Goal: Information Seeking & Learning: Learn about a topic

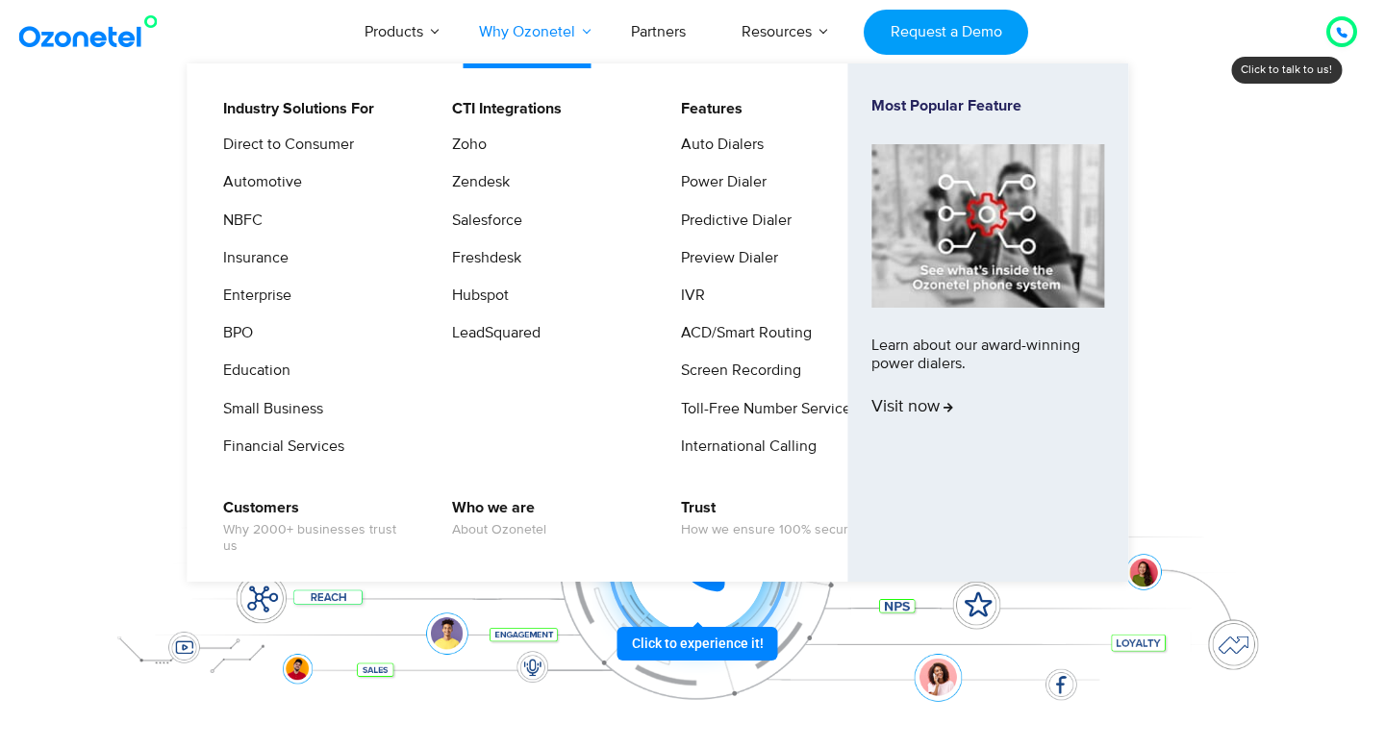
click at [507, 21] on link "Why Ozonetel" at bounding box center [527, 31] width 152 height 63
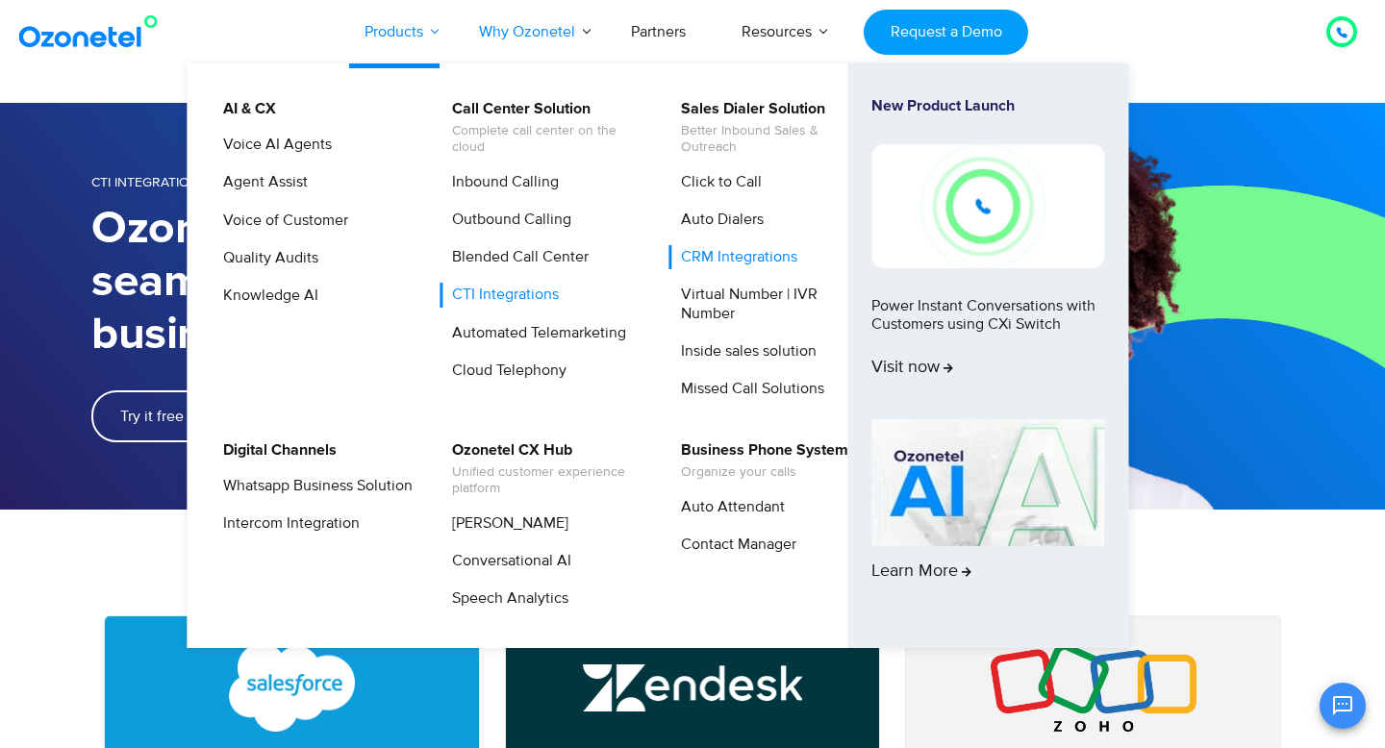
click at [425, 16] on link "Products" at bounding box center [394, 31] width 114 height 63
click at [516, 290] on link "CTI Integrations" at bounding box center [501, 295] width 122 height 24
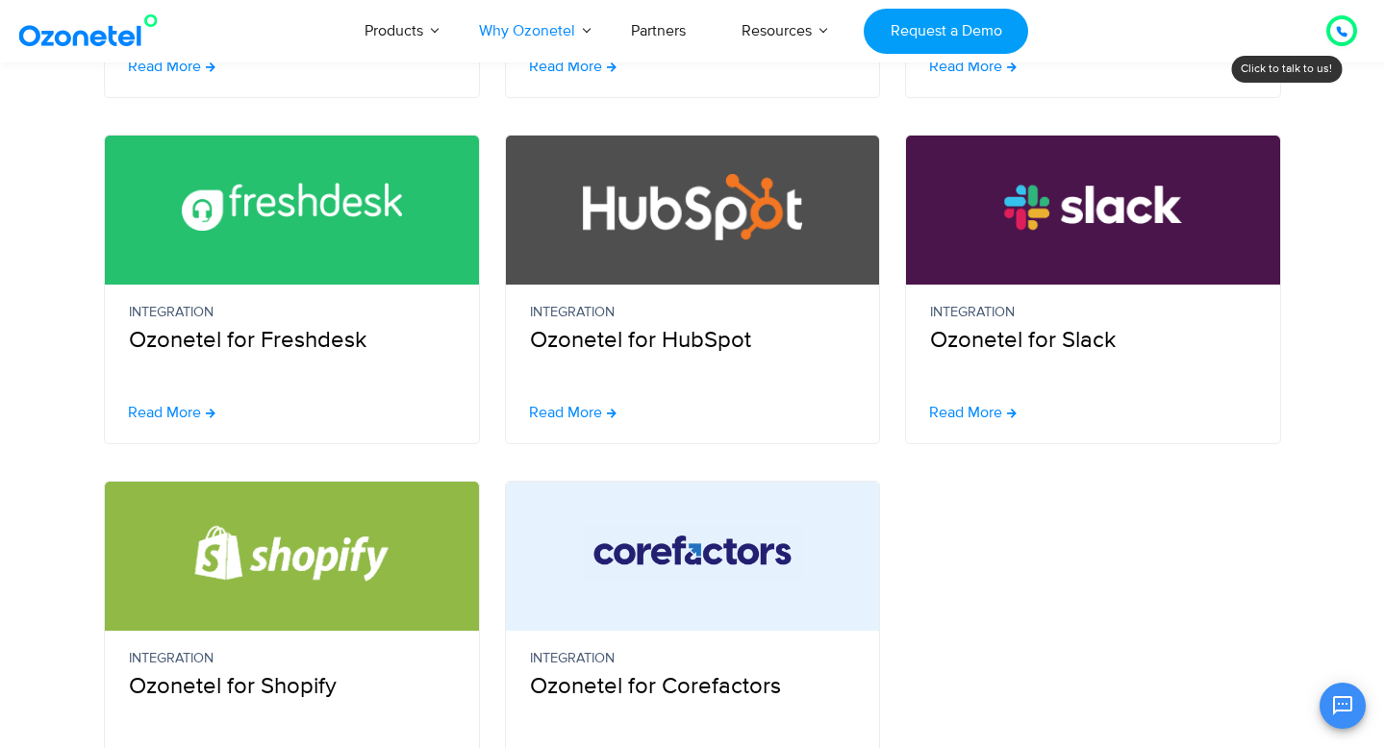
scroll to position [875, 0]
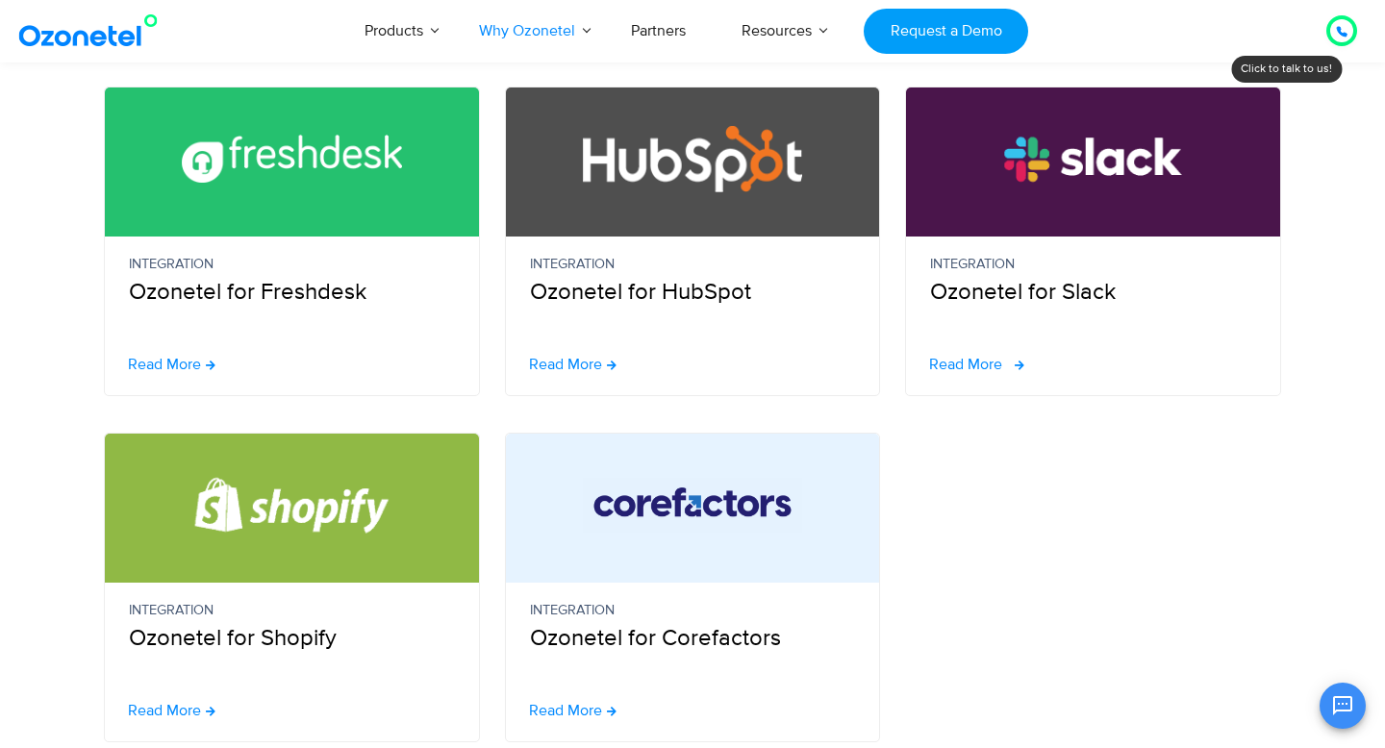
click at [989, 365] on span "Read More" at bounding box center [965, 364] width 73 height 15
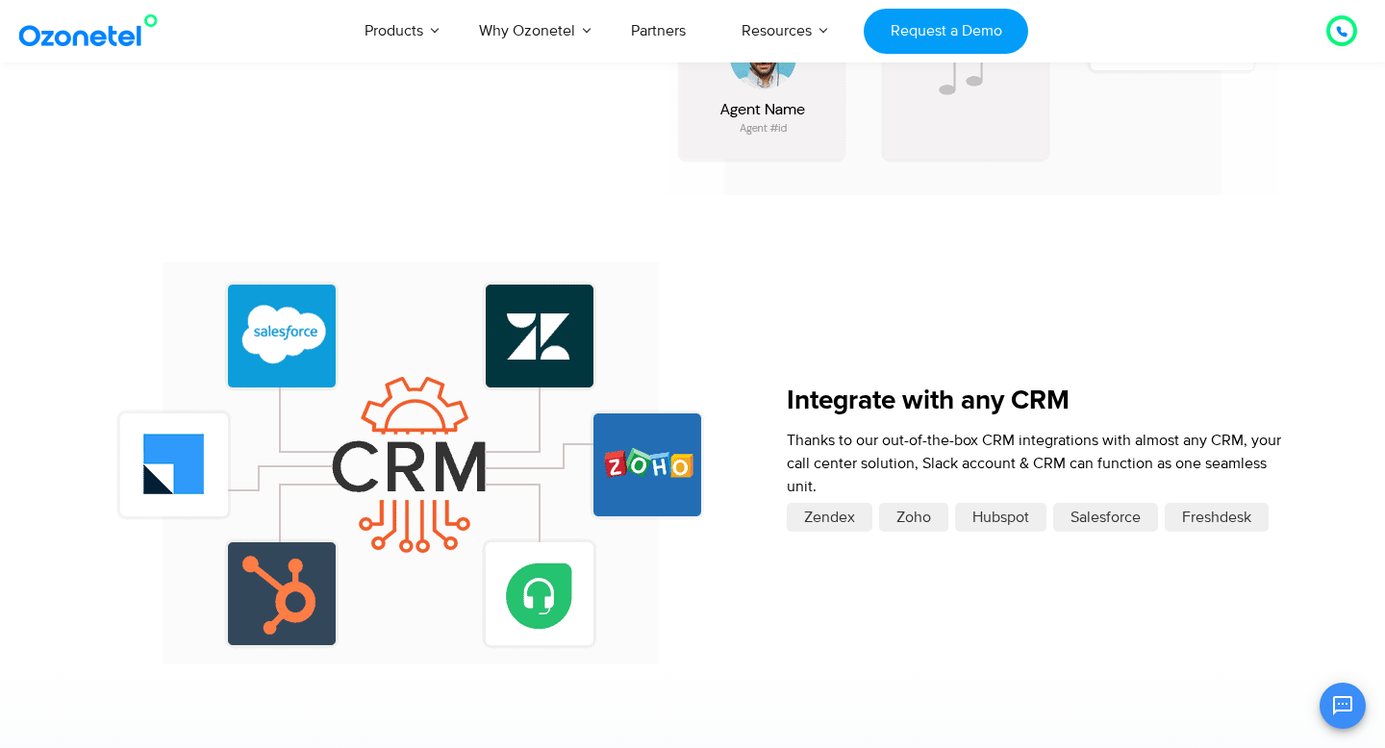
scroll to position [2036, 0]
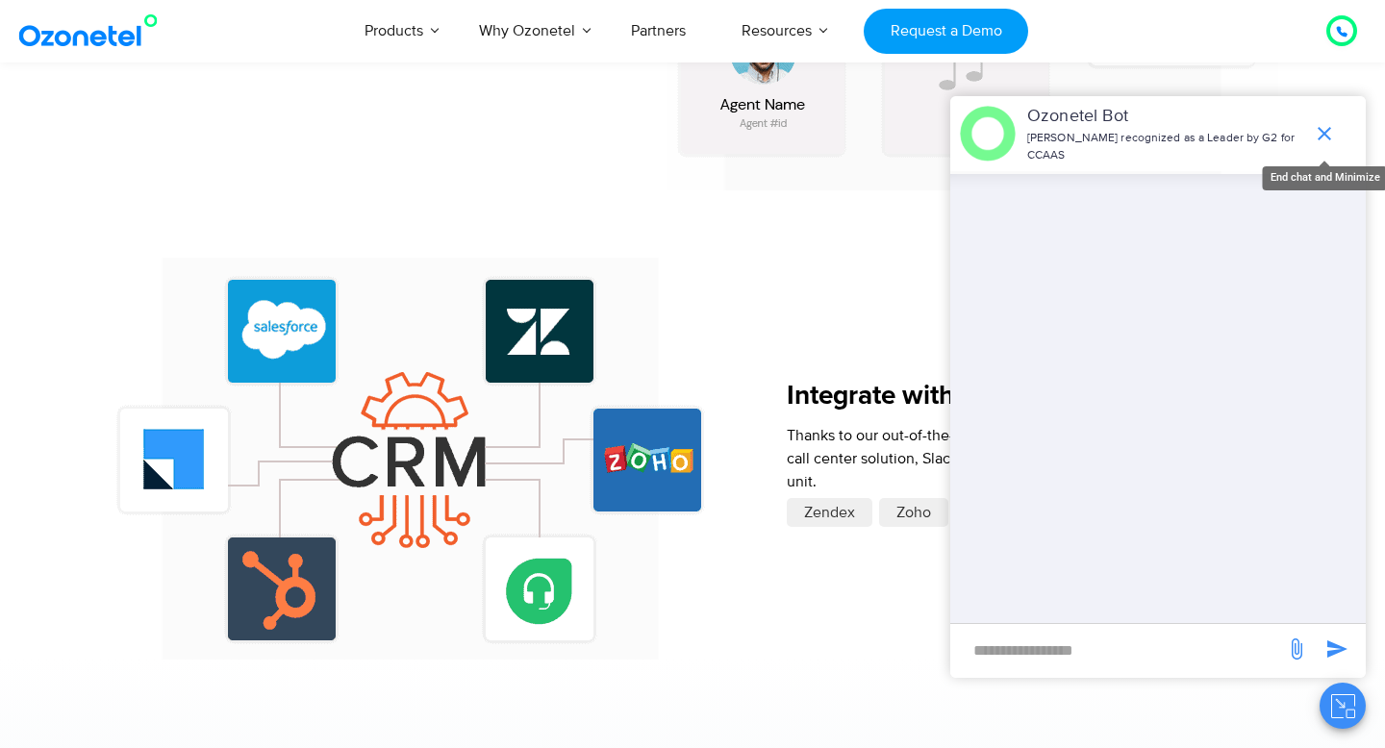
click at [1322, 130] on icon "end chat or minimize" at bounding box center [1324, 133] width 13 height 13
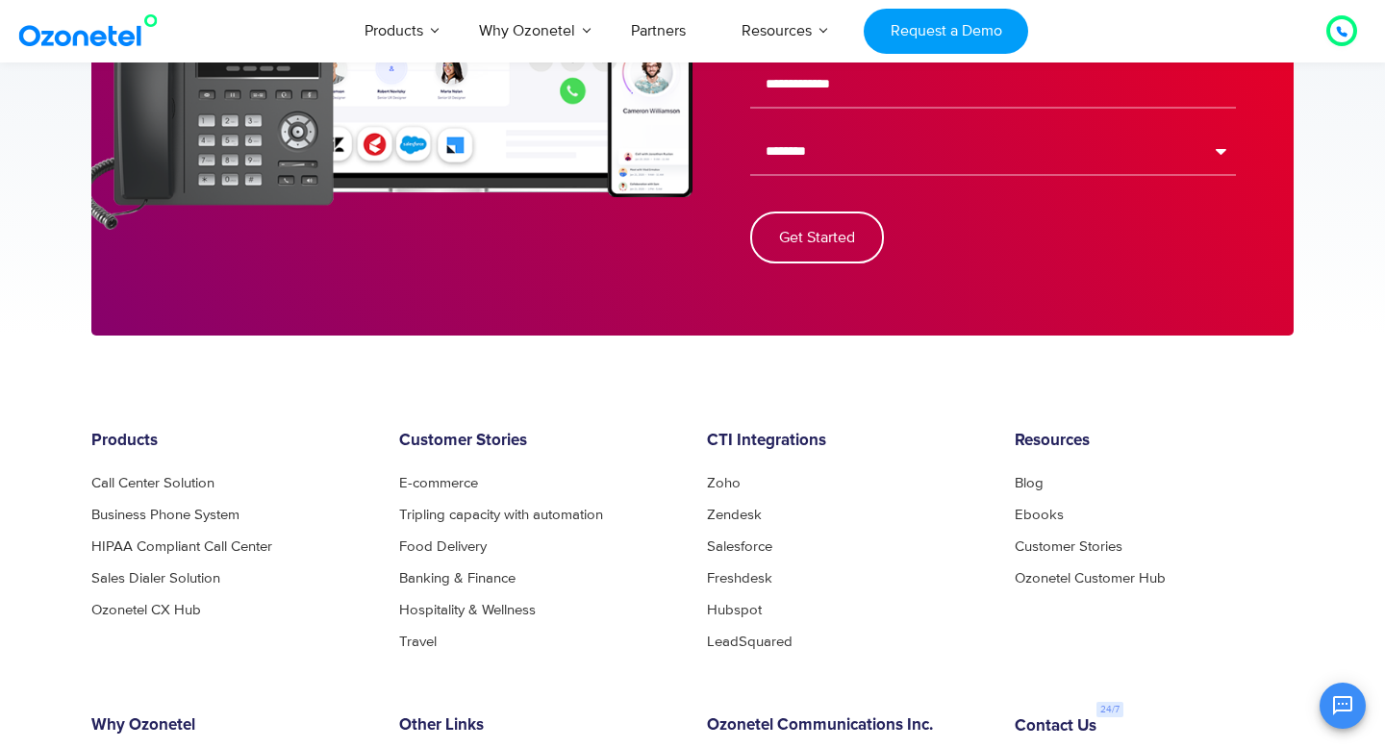
scroll to position [3464, 0]
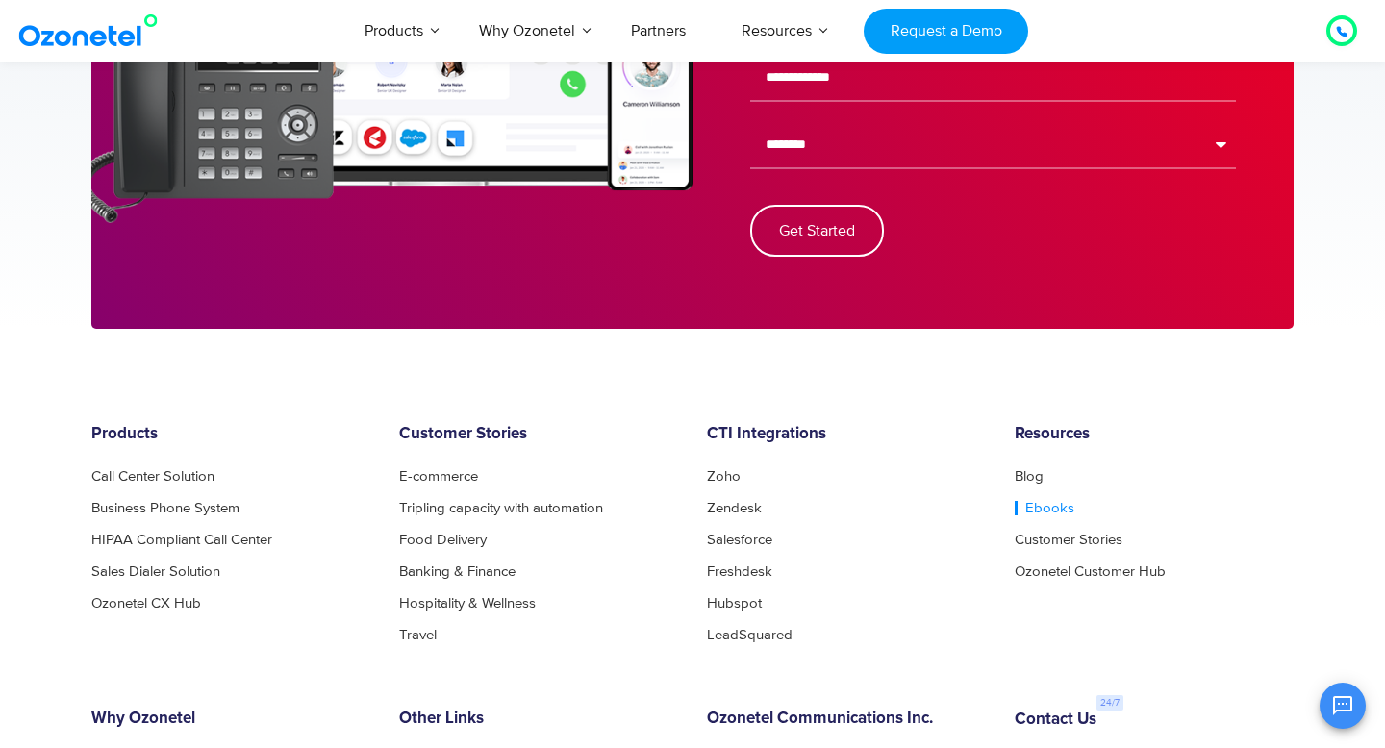
click at [1035, 504] on link "Ebooks" at bounding box center [1045, 508] width 60 height 14
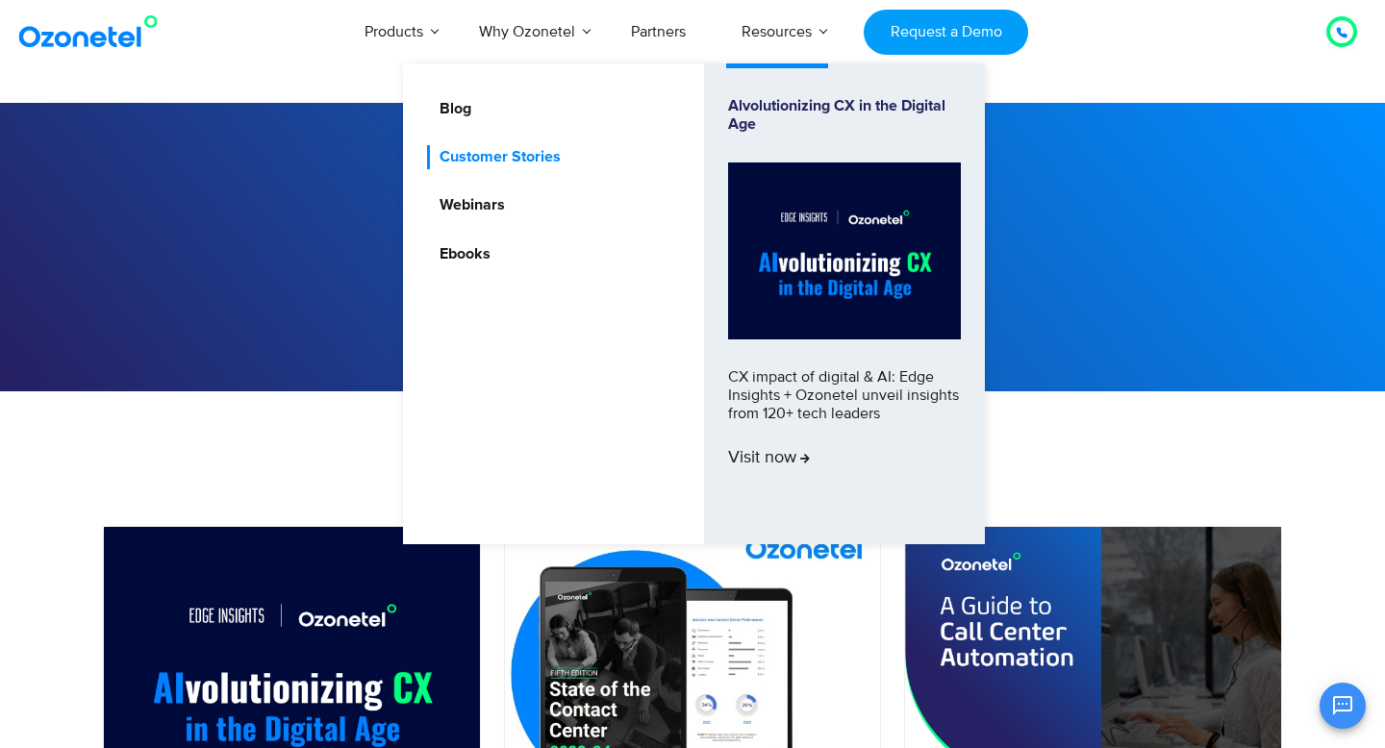
click at [541, 150] on link "Customer Stories" at bounding box center [495, 157] width 137 height 24
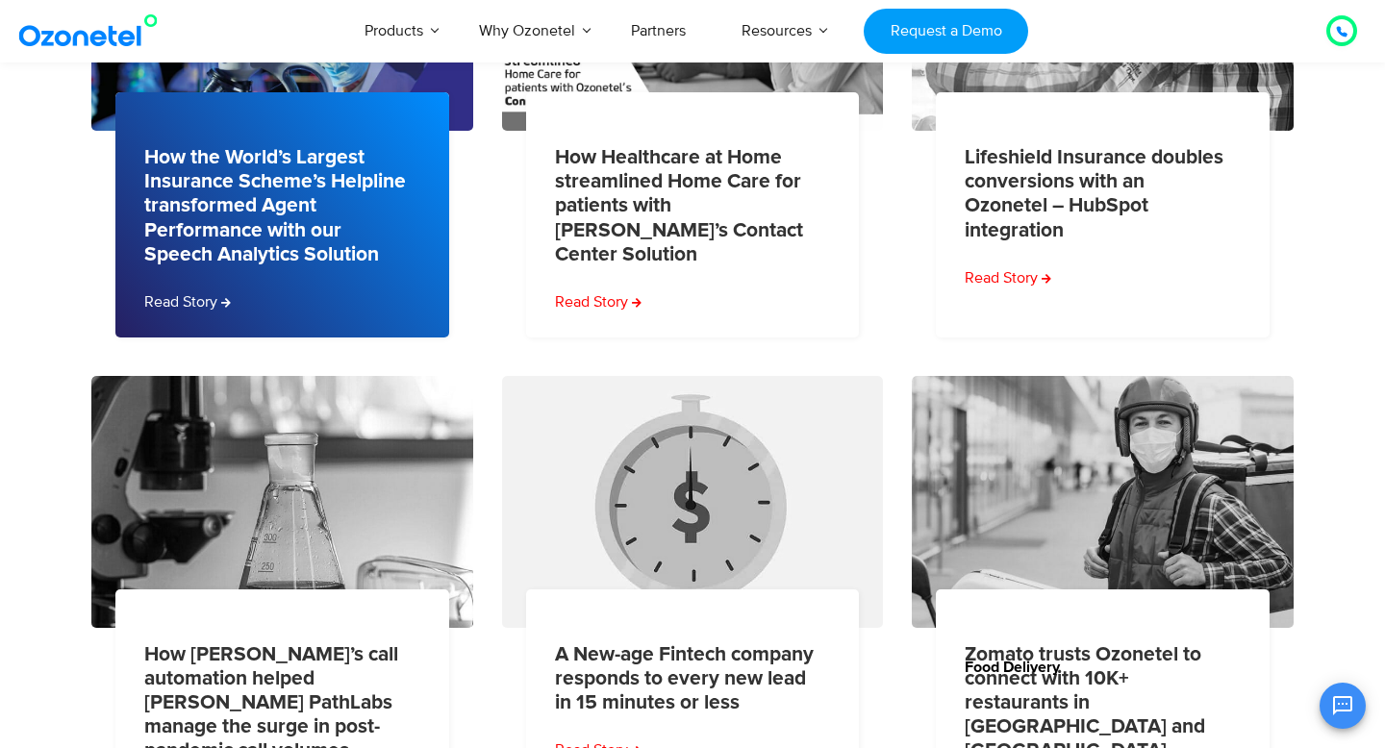
scroll to position [570, 0]
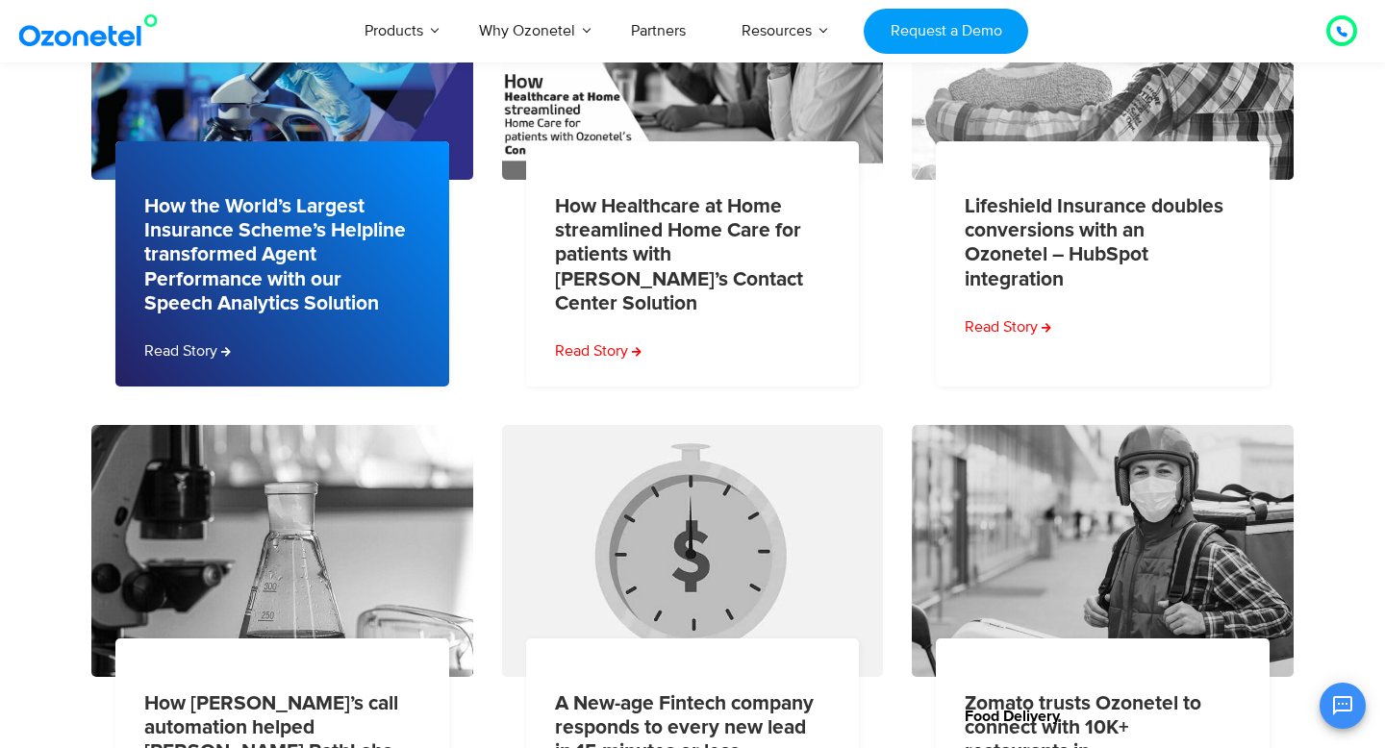
click at [316, 380] on div "How the World’s Largest Insurance Scheme’s Helpline transformed Agent Performan…" at bounding box center [282, 263] width 334 height 245
click at [271, 366] on div "How the World’s Largest Insurance Scheme’s Helpline transformed Agent Performan…" at bounding box center [282, 263] width 334 height 245
click at [183, 354] on link "Read Story" at bounding box center [189, 351] width 90 height 23
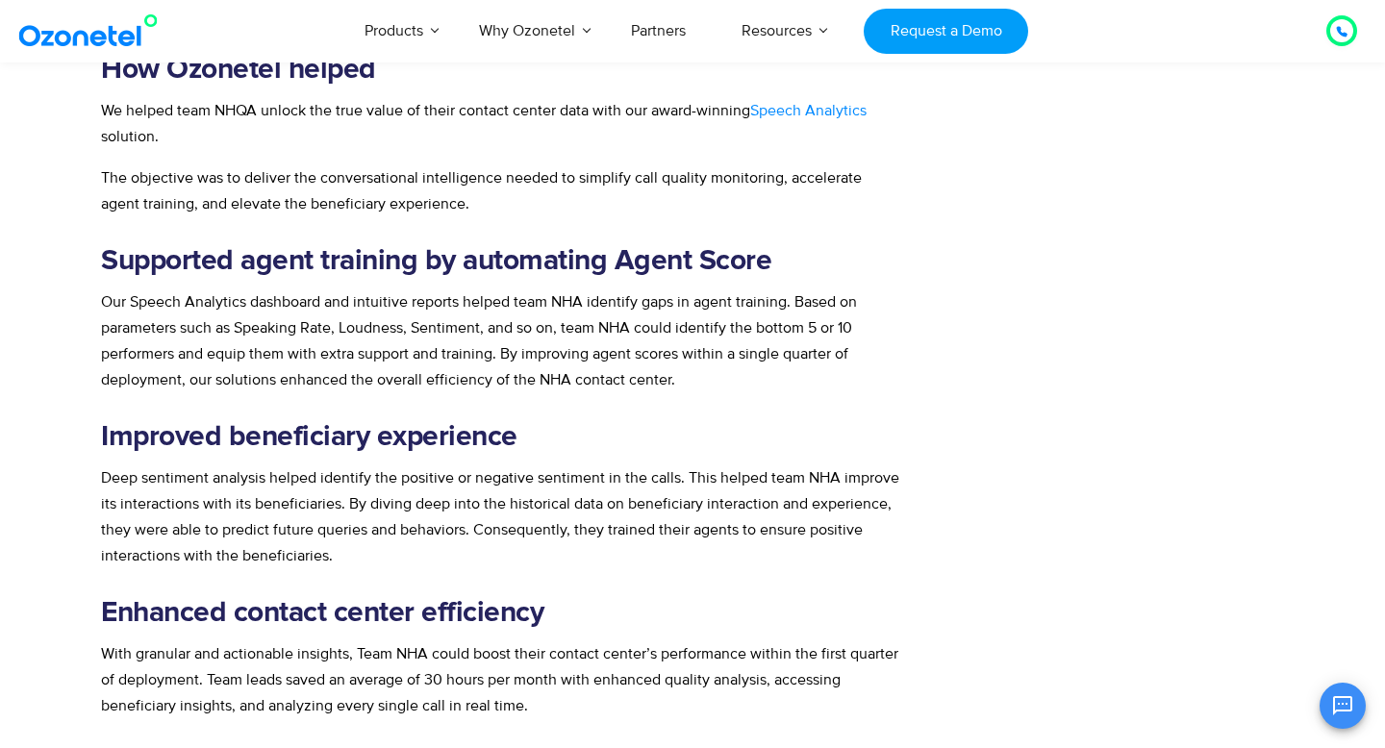
scroll to position [1493, 0]
